Goal: Task Accomplishment & Management: Use online tool/utility

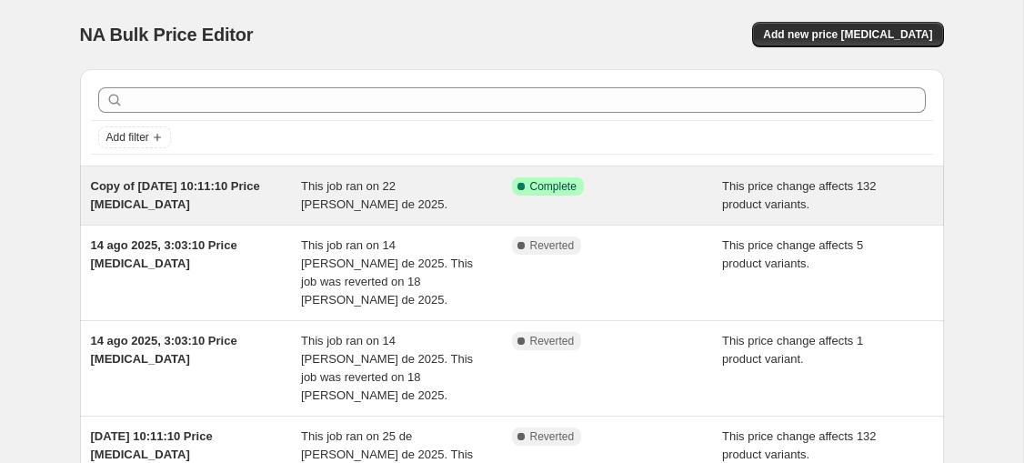
click at [404, 204] on div "This job ran on 22 de agosto de 2025." at bounding box center [406, 195] width 211 height 36
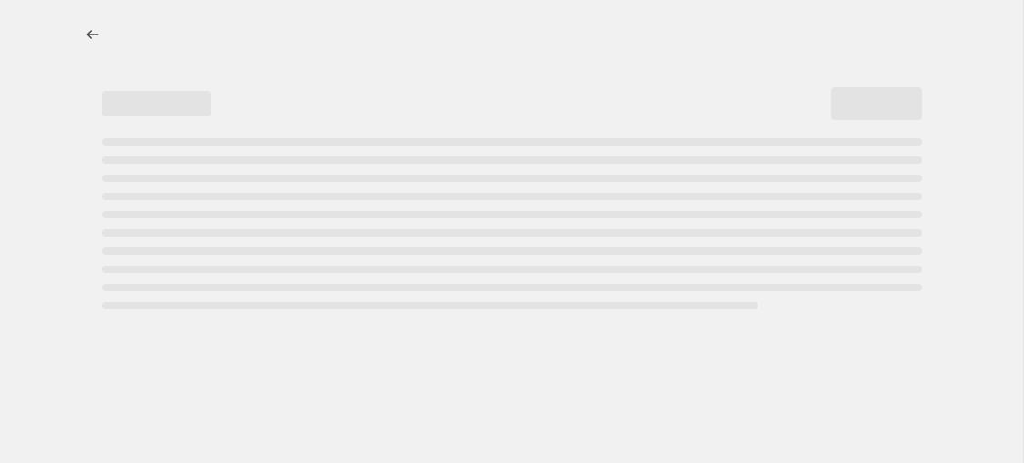
select select "ecap"
select select "no_change"
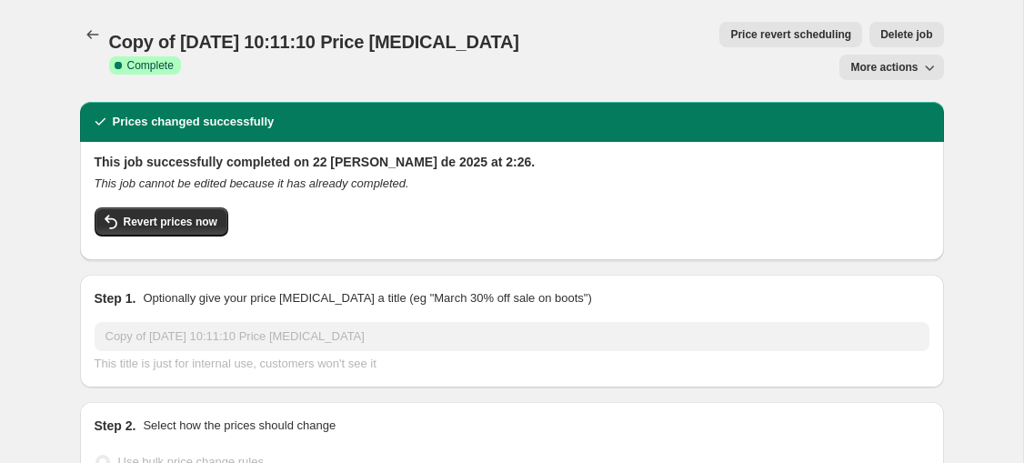
select select "collection"
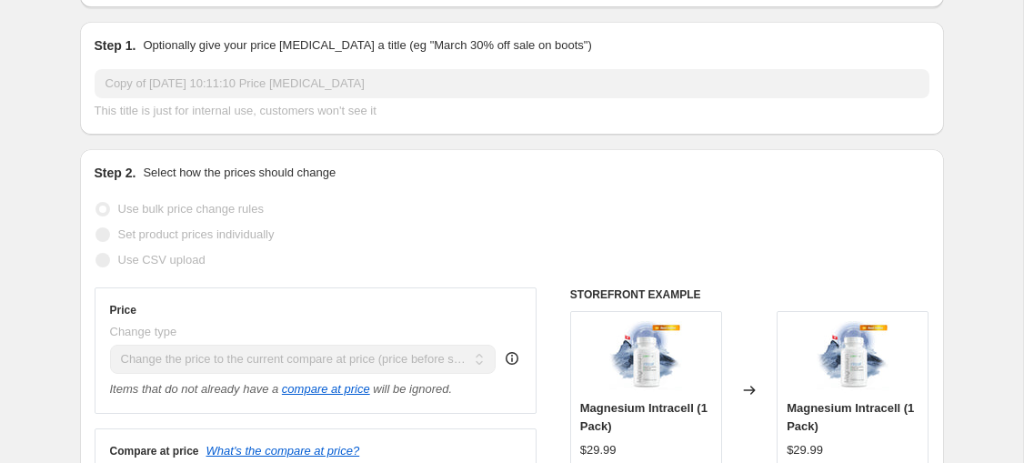
scroll to position [67, 0]
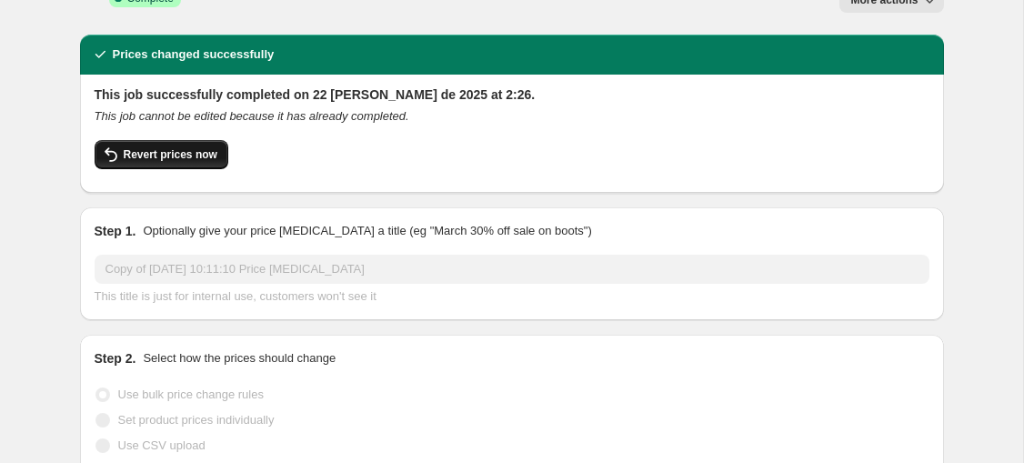
click at [166, 147] on span "Revert prices now" at bounding box center [171, 154] width 94 height 15
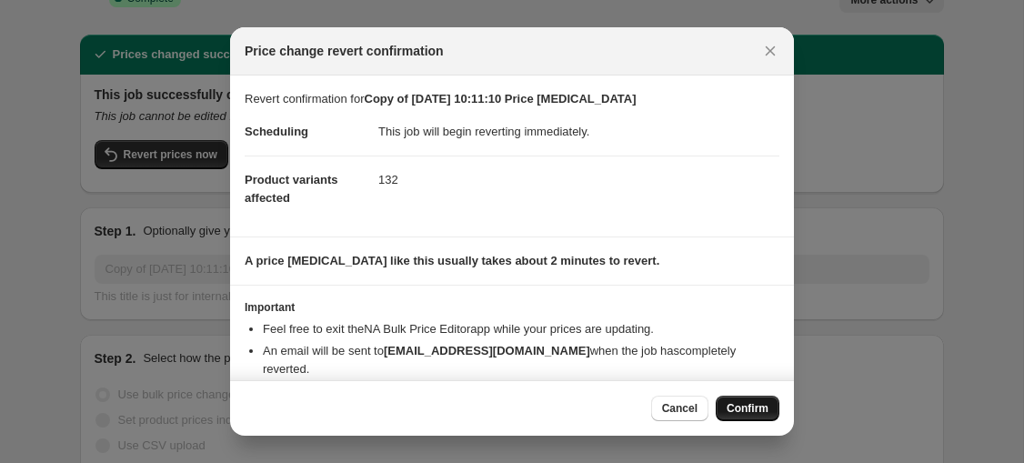
click at [763, 414] on span "Confirm" at bounding box center [748, 408] width 42 height 15
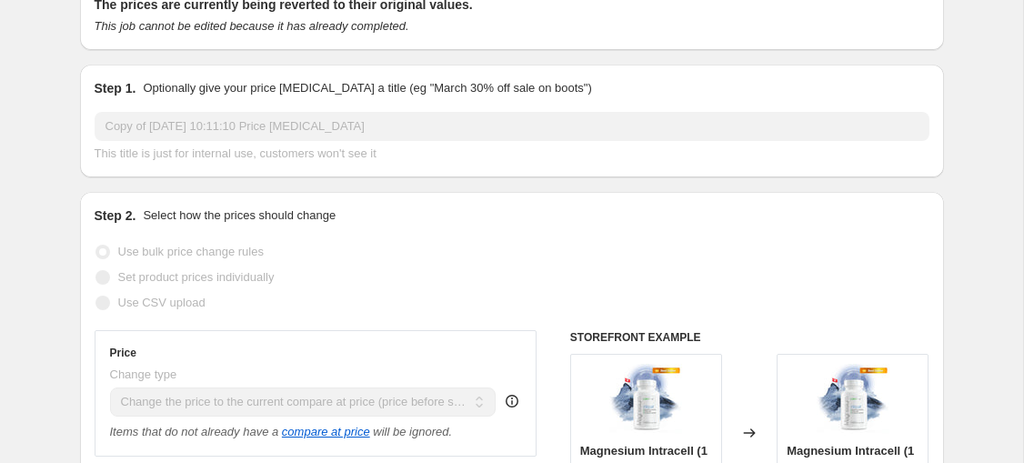
scroll to position [0, 0]
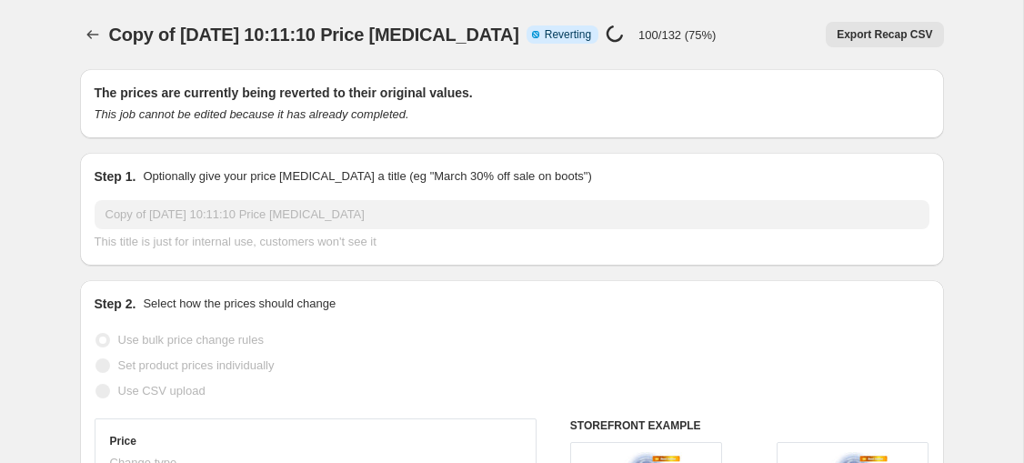
select select "ecap"
select select "no_change"
select select "collection"
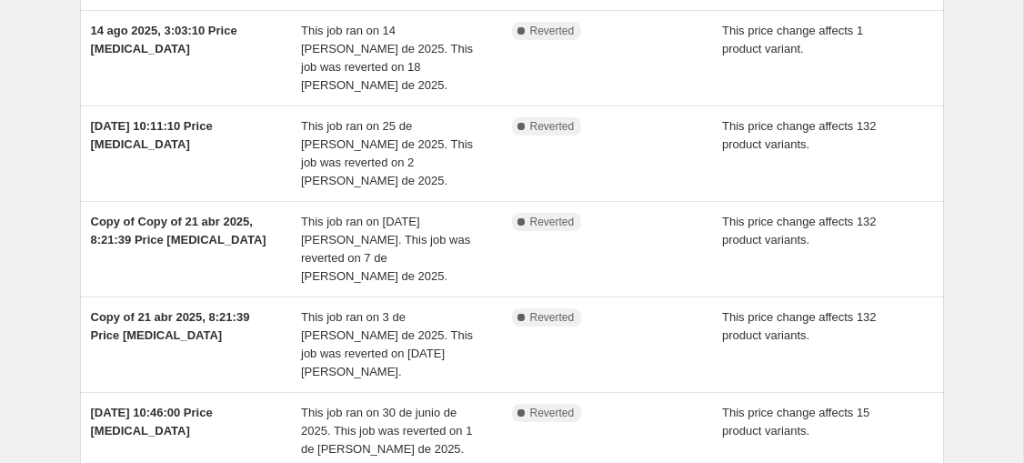
scroll to position [513, 0]
